Goal: Find specific page/section: Find specific page/section

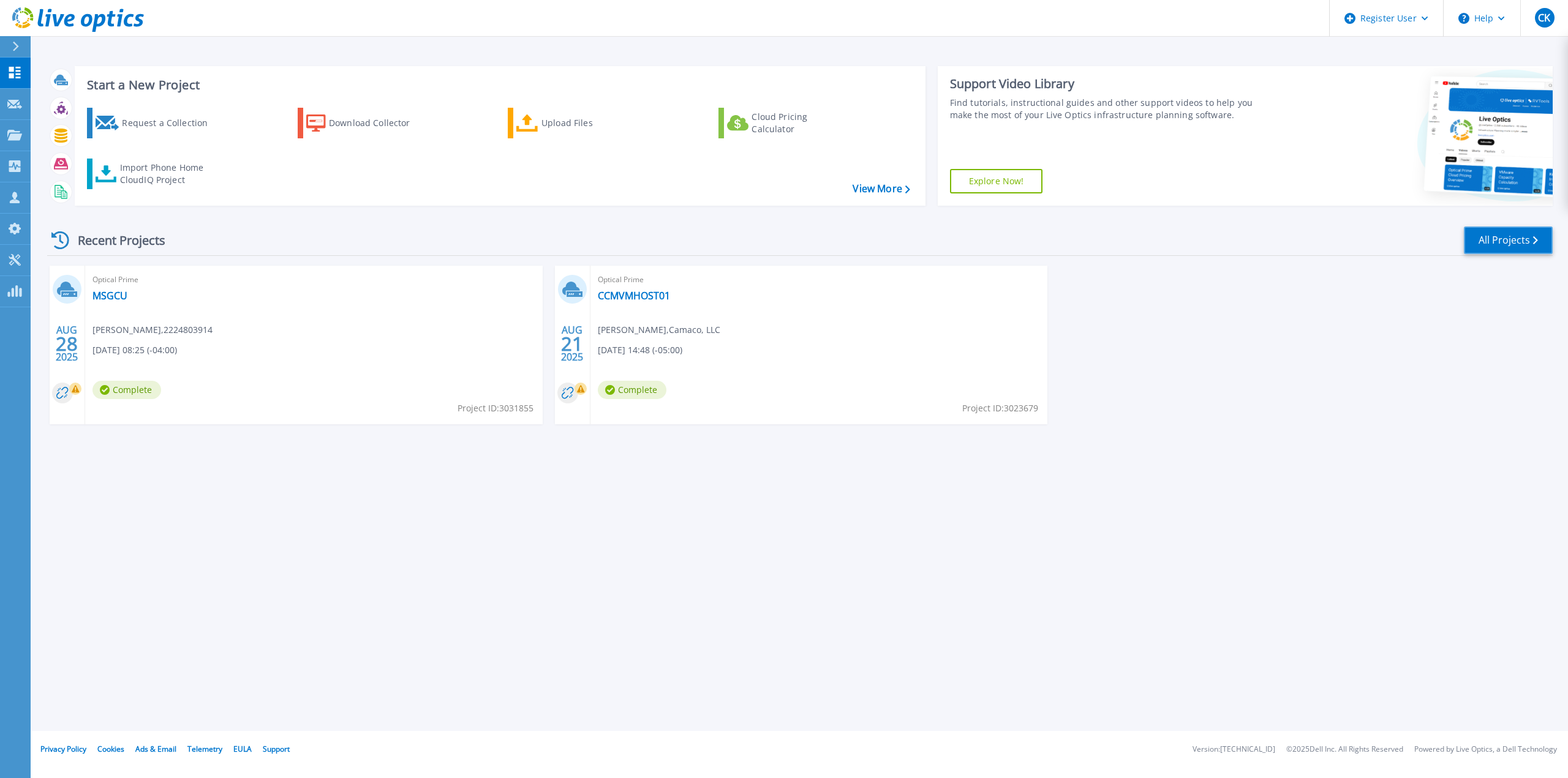
drag, startPoint x: 1486, startPoint y: 241, endPoint x: 1480, endPoint y: 250, distance: 10.8
click at [1486, 241] on link "All Projects" at bounding box center [1508, 240] width 88 height 28
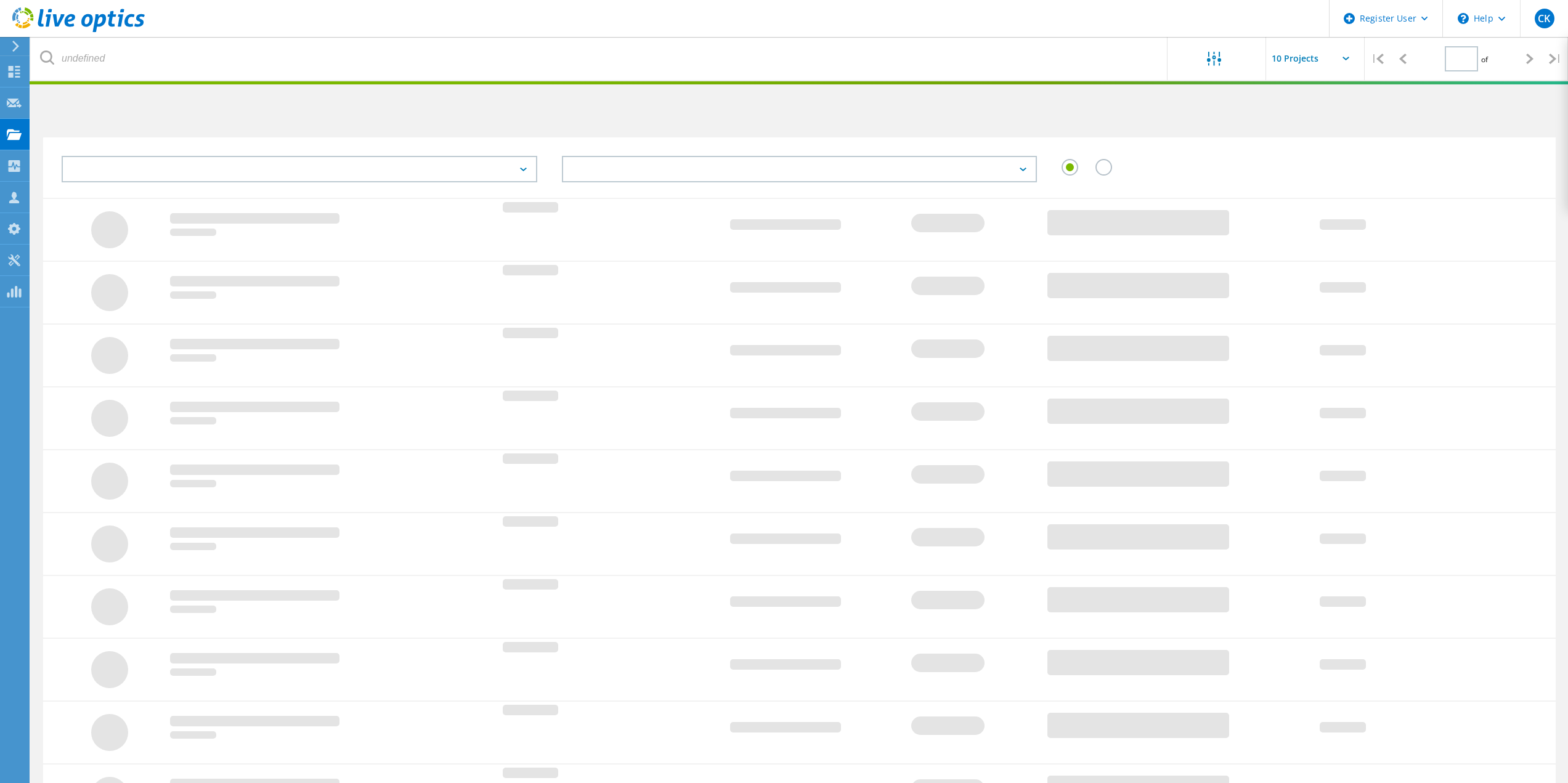
type input "1"
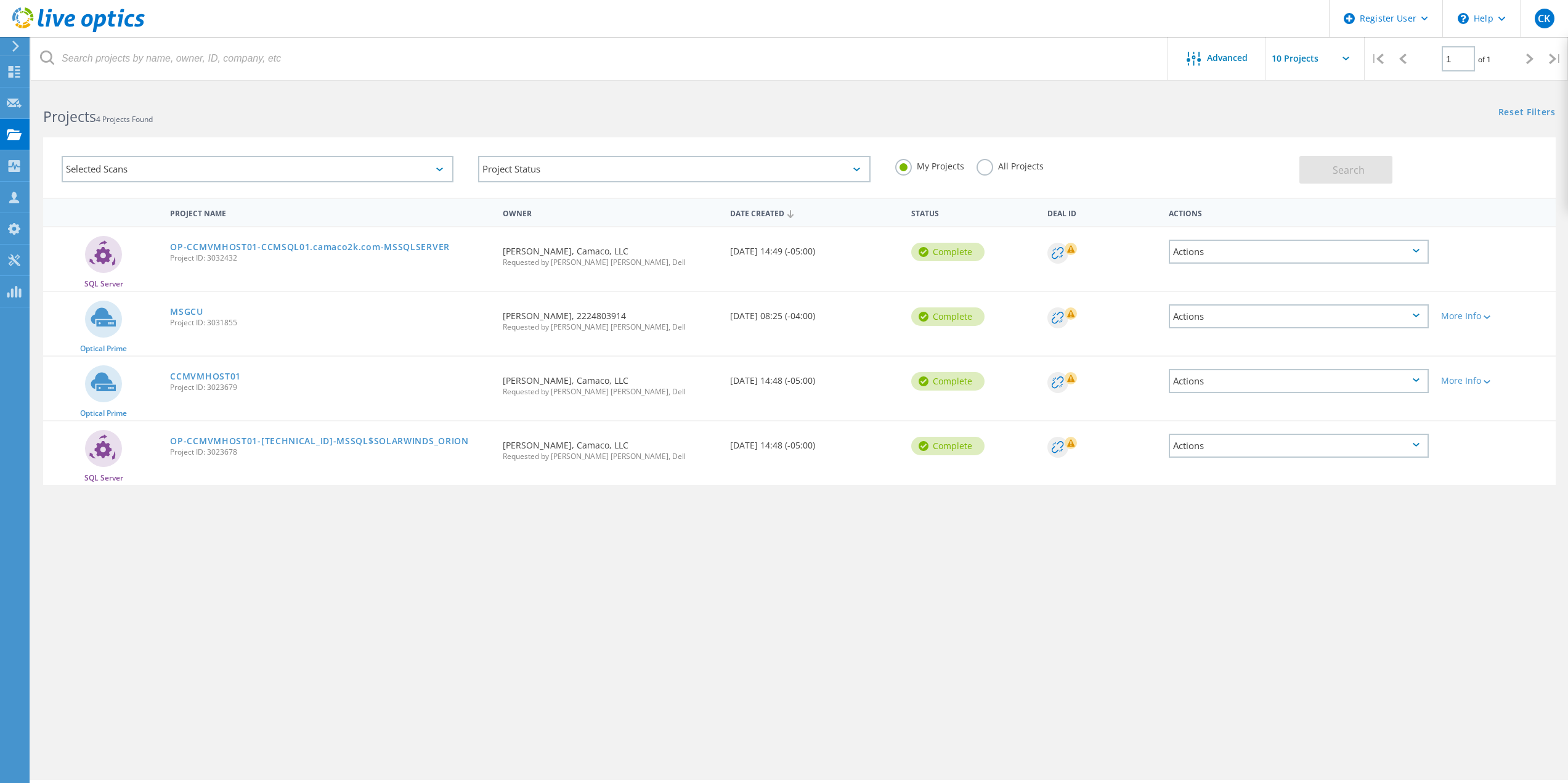
click at [438, 162] on div "Selected Scans" at bounding box center [257, 168] width 392 height 26
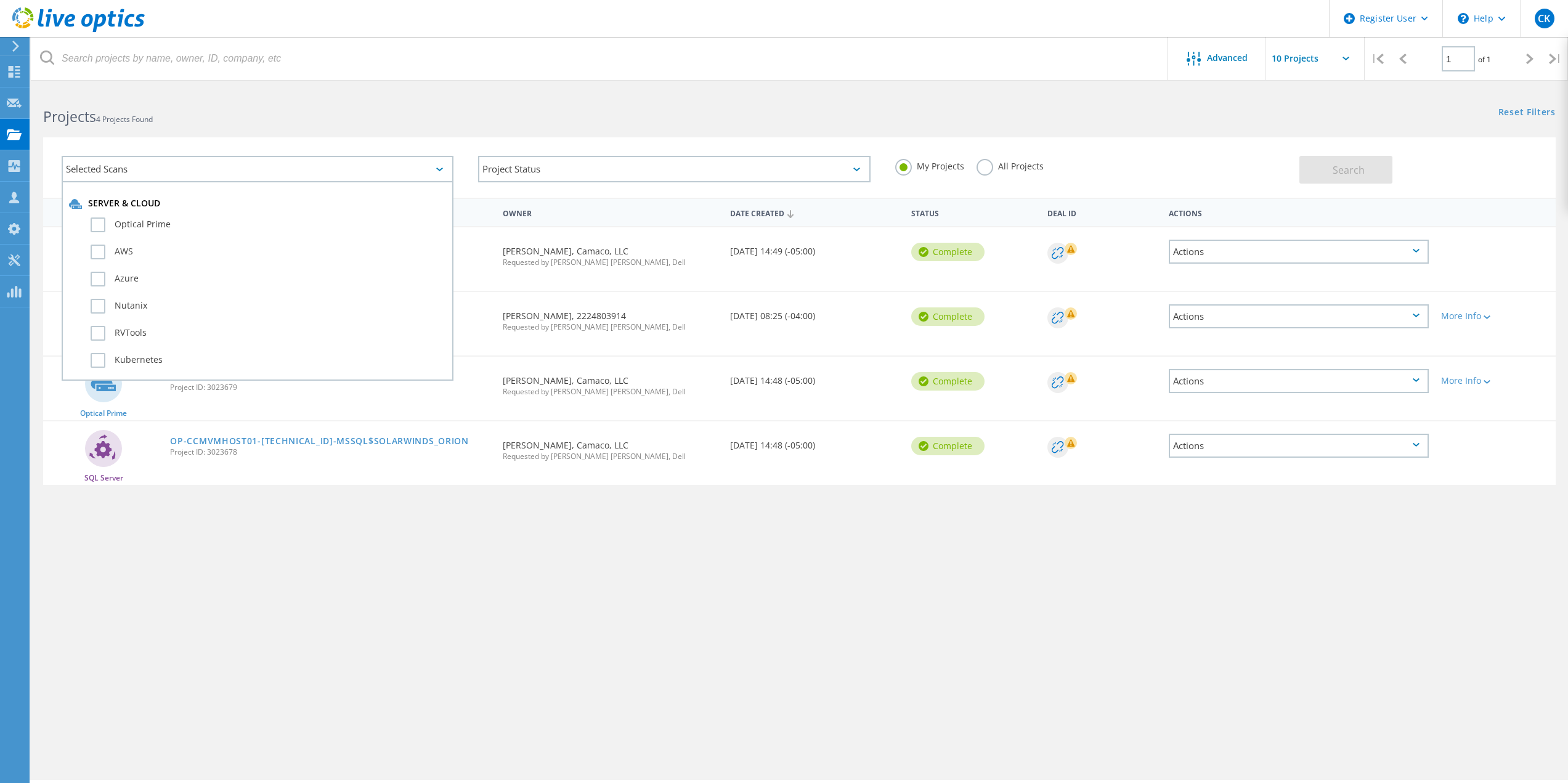
click at [438, 162] on div "Selected Scans" at bounding box center [257, 168] width 392 height 26
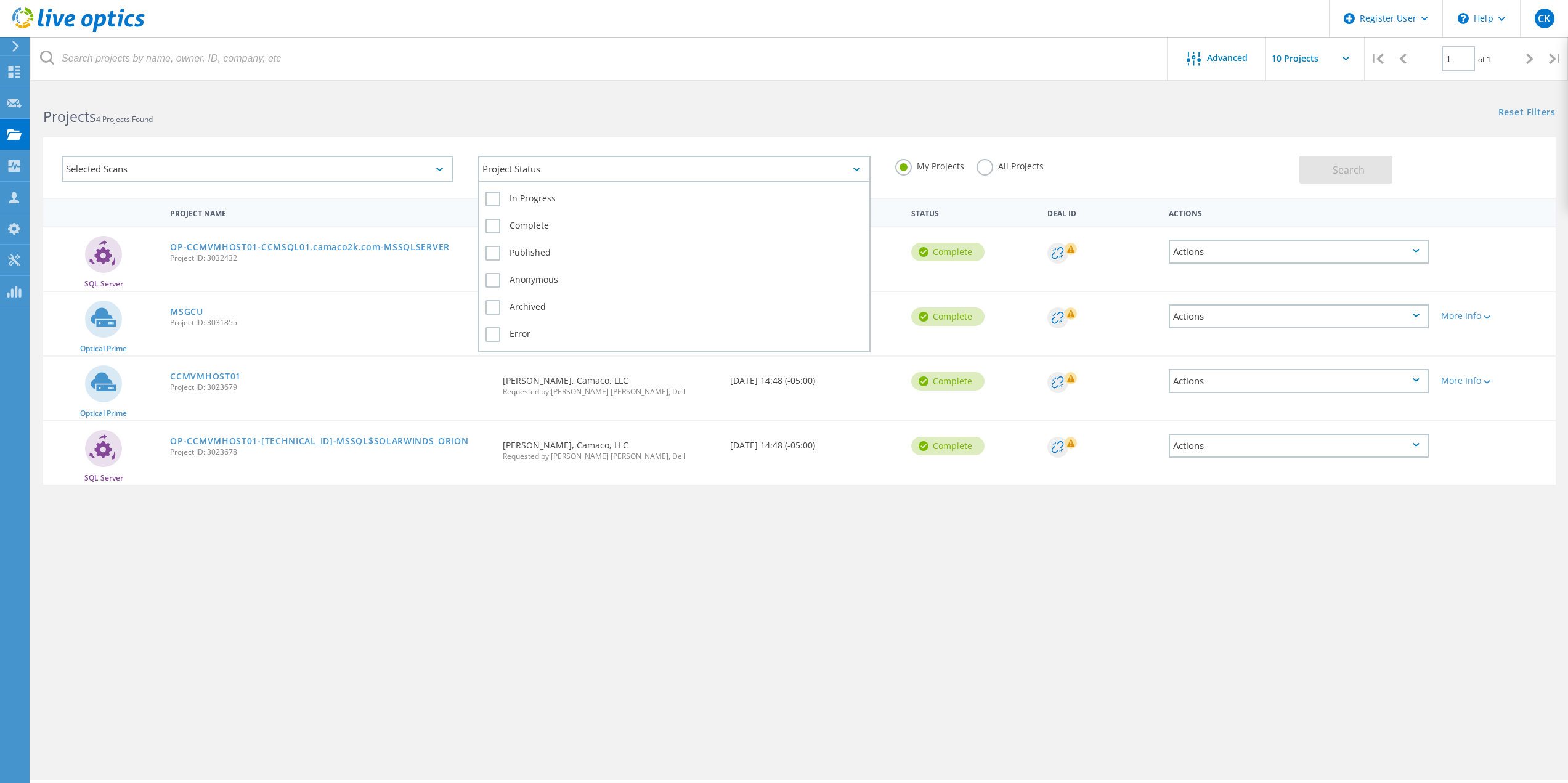
click at [554, 177] on div "Project Status" at bounding box center [674, 168] width 392 height 26
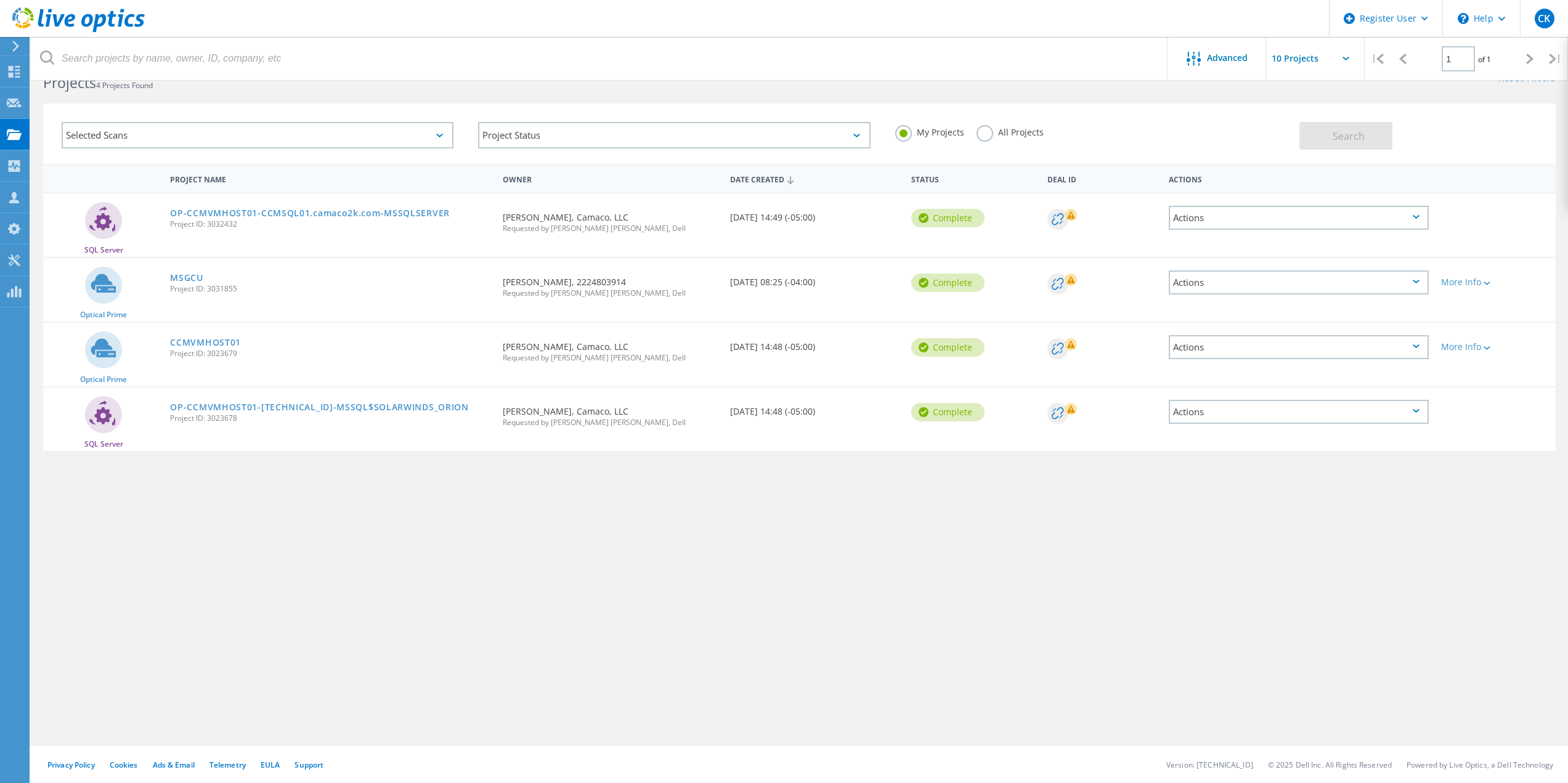
click at [480, 461] on div "Project Name Owner Date Created Status Deal Id Actions SQL Server OP-CCMVMHOST0…" at bounding box center [799, 323] width 1513 height 320
